Goal: Navigation & Orientation: Find specific page/section

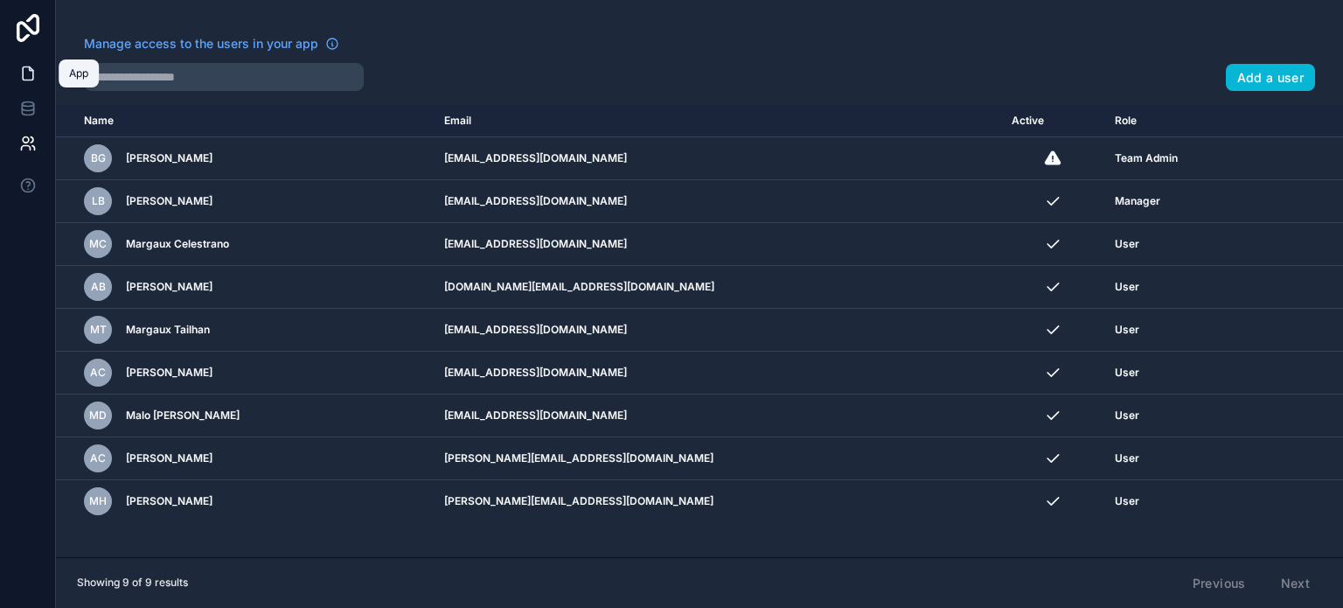
click at [23, 73] on icon at bounding box center [28, 73] width 10 height 13
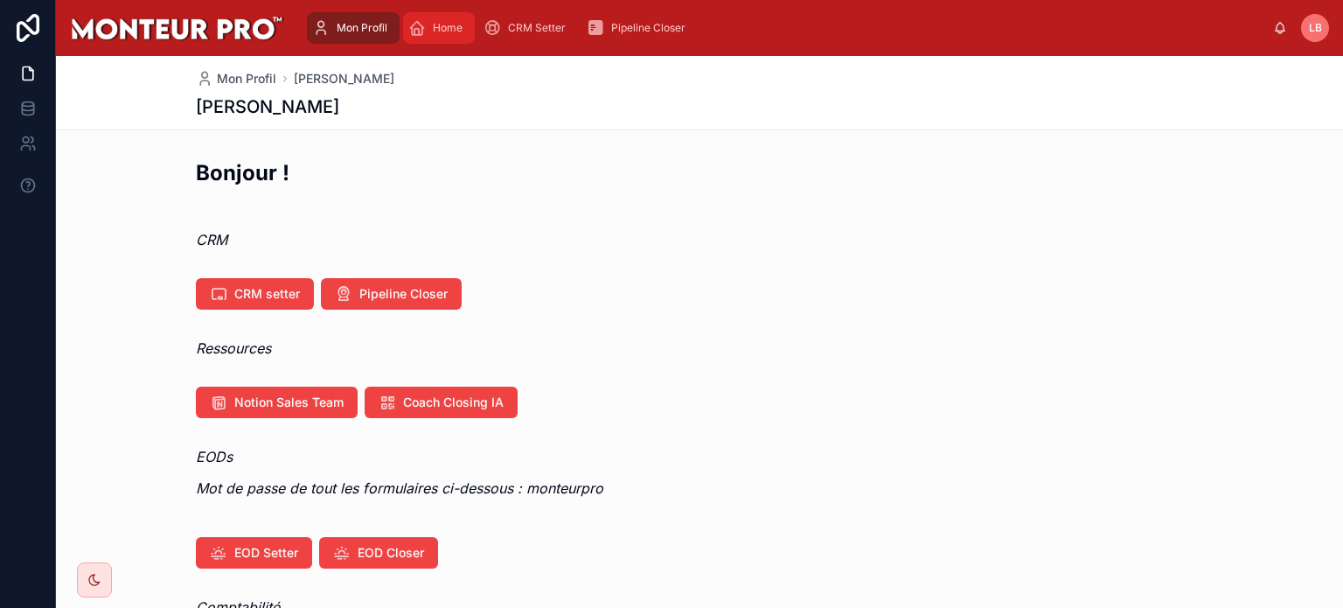
click at [438, 34] on span "Home" at bounding box center [448, 28] width 30 height 14
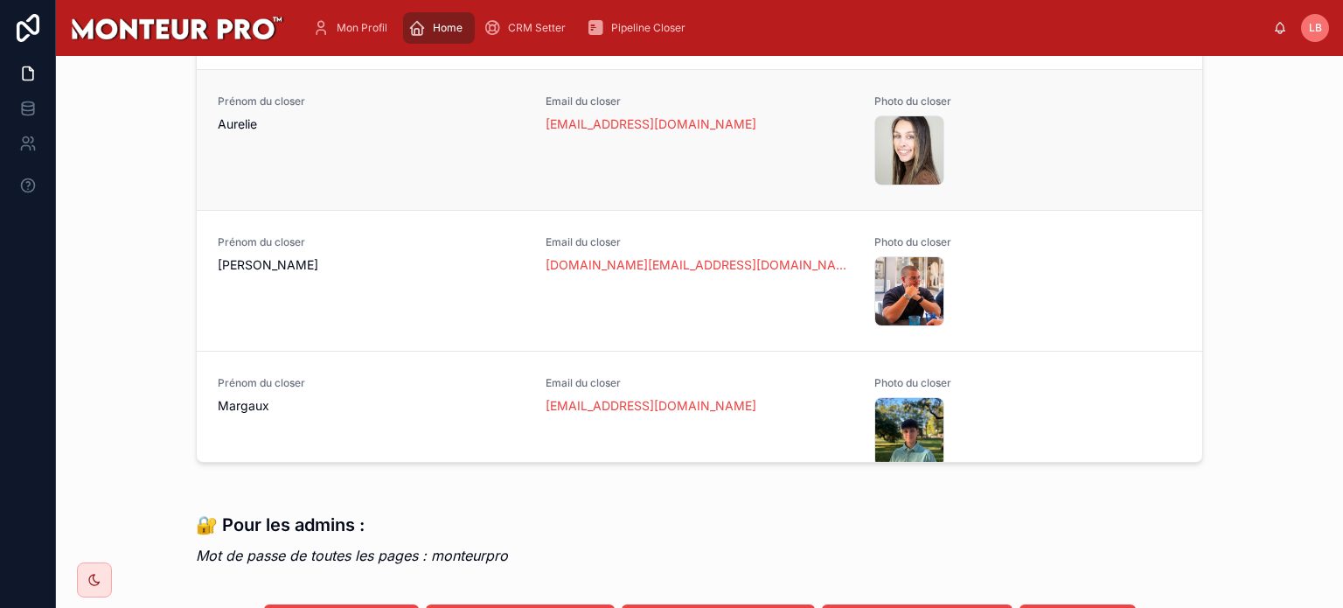
scroll to position [388, 0]
